Goal: Go to known website: Access a specific website the user already knows

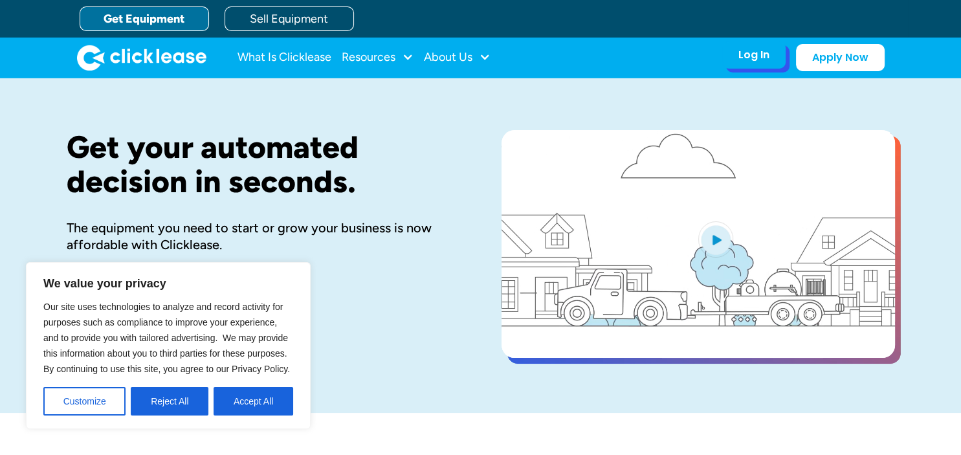
click at [760, 57] on div "Log In" at bounding box center [753, 55] width 31 height 13
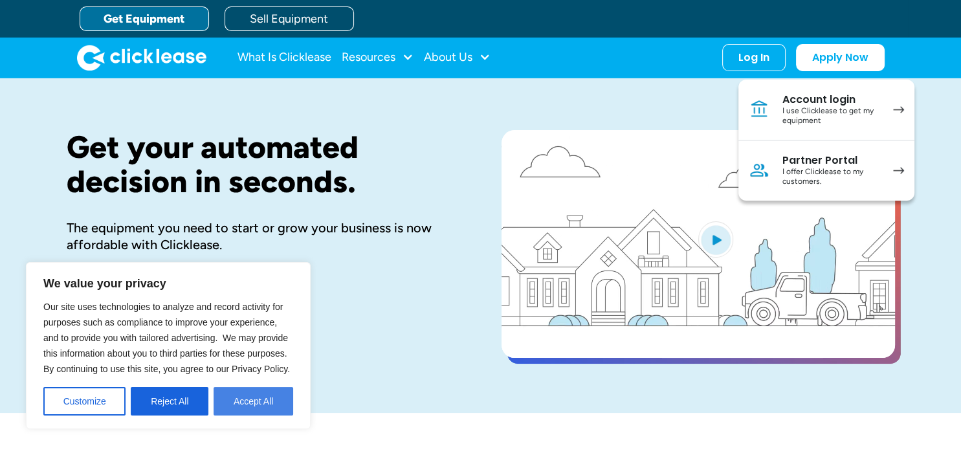
click at [265, 397] on button "Accept All" at bounding box center [254, 401] width 80 height 28
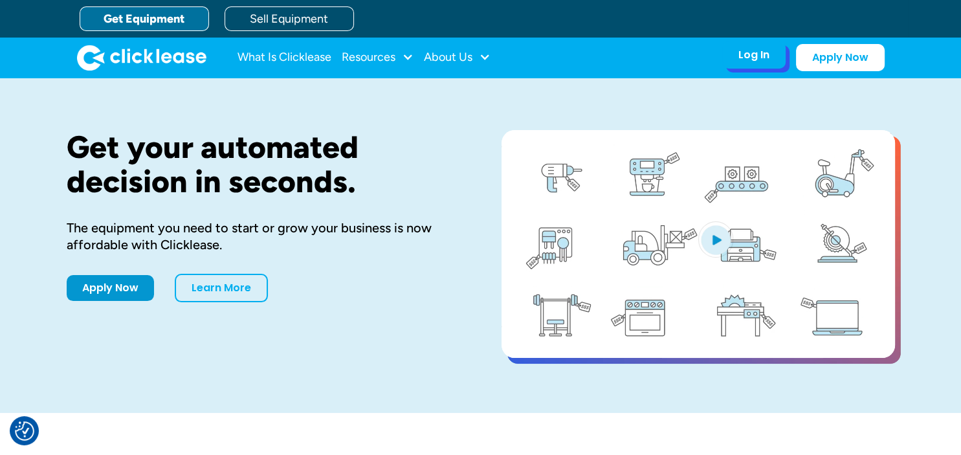
click at [745, 58] on div "Log In" at bounding box center [753, 55] width 31 height 13
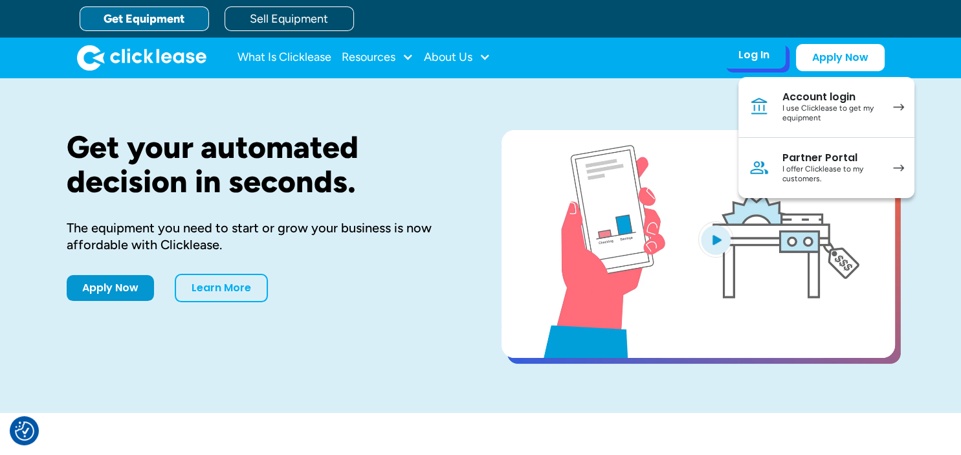
click at [813, 113] on div "I use Clicklease to get my equipment" at bounding box center [831, 114] width 98 height 20
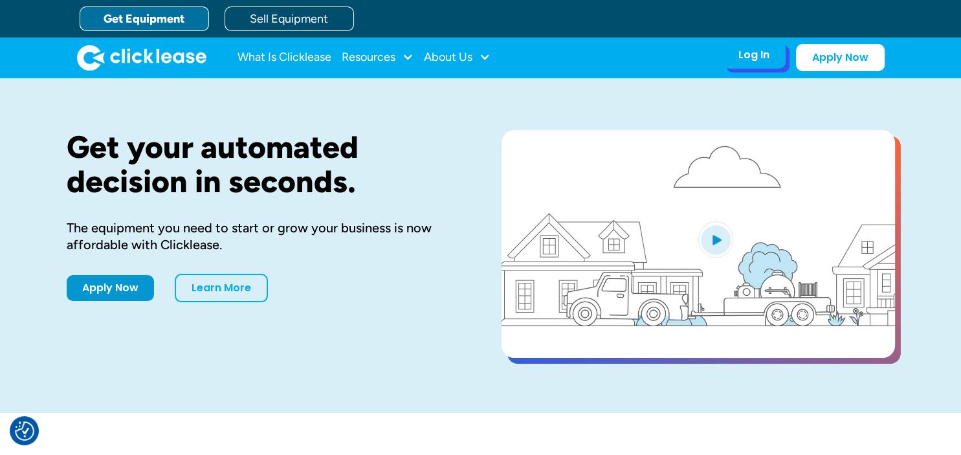
click at [763, 55] on div "Log In" at bounding box center [753, 55] width 31 height 13
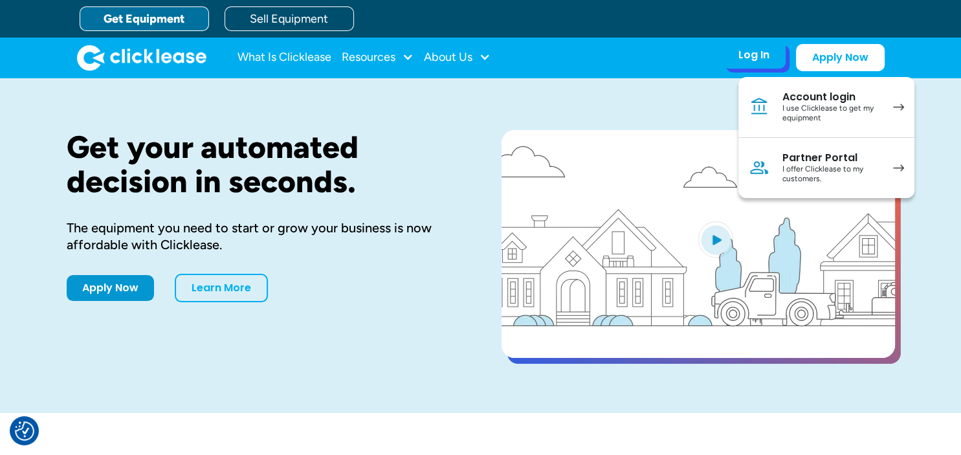
click at [818, 103] on div "Account login" at bounding box center [831, 97] width 98 height 13
